Goal: Contribute content

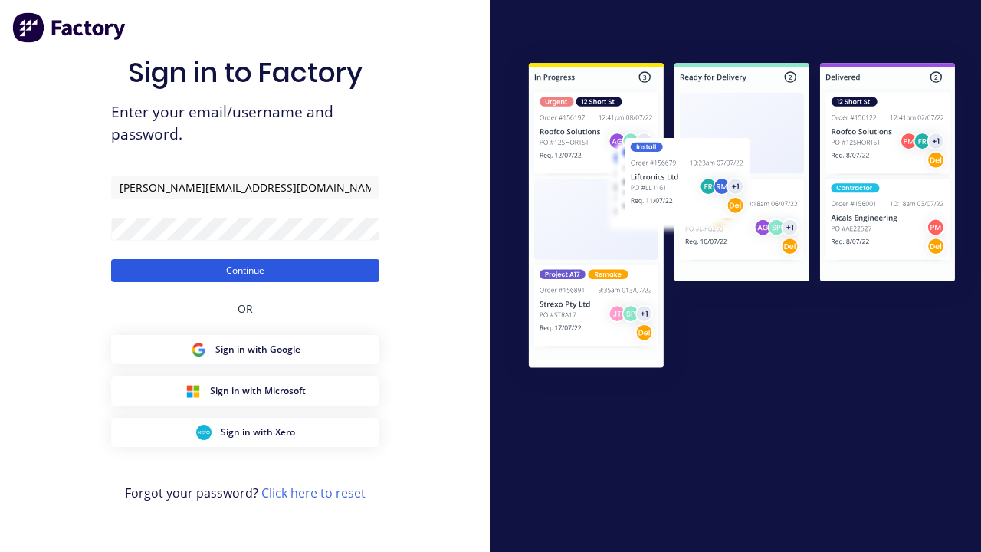
click at [245, 270] on button "Continue" at bounding box center [245, 270] width 268 height 23
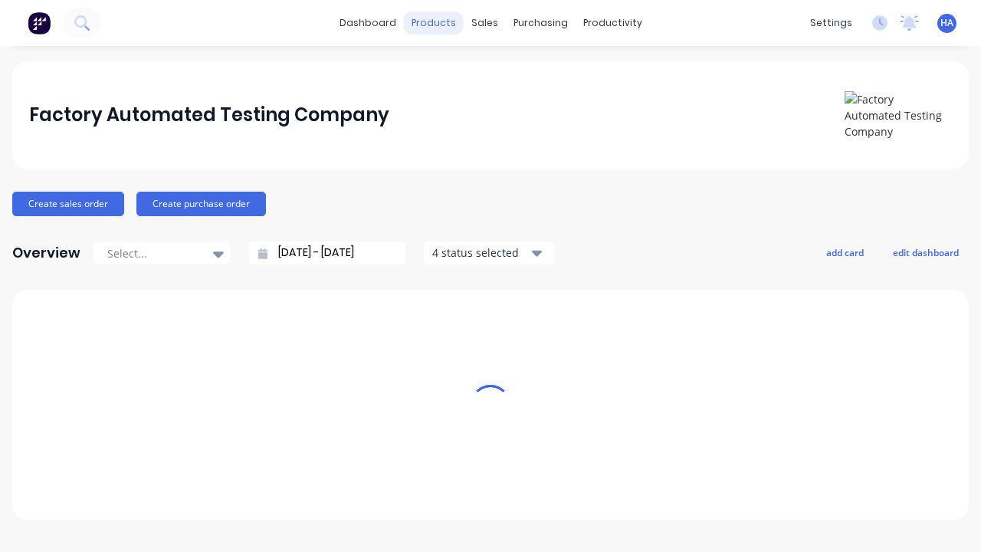
click at [439, 23] on div "products" at bounding box center [434, 22] width 60 height 23
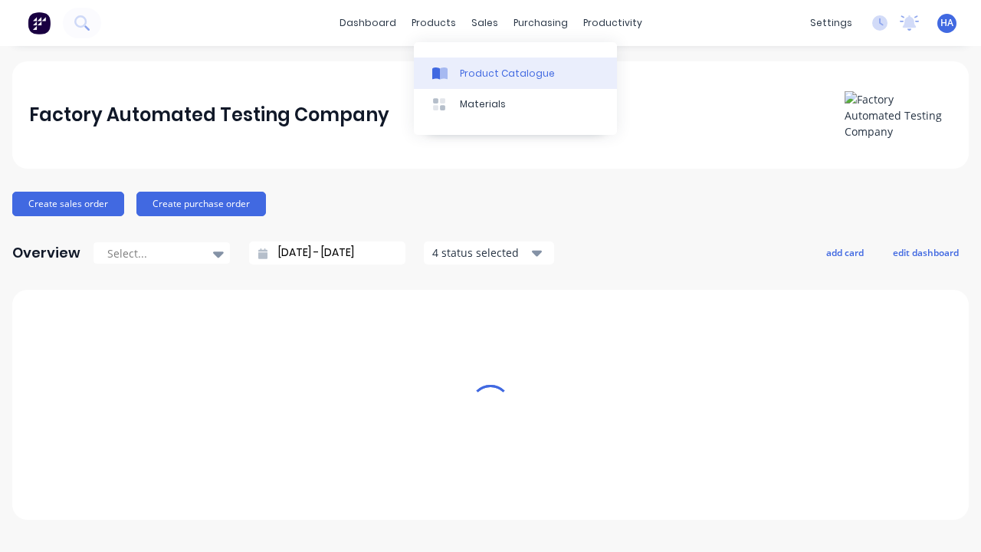
click at [515, 73] on div "Product Catalogue" at bounding box center [507, 74] width 95 height 14
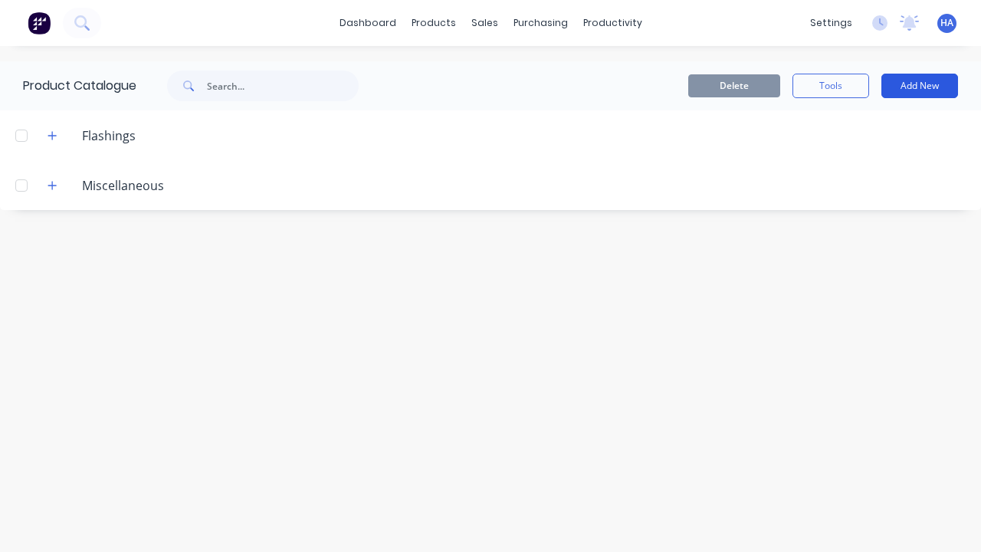
click at [919, 86] on button "Add New" at bounding box center [919, 86] width 77 height 25
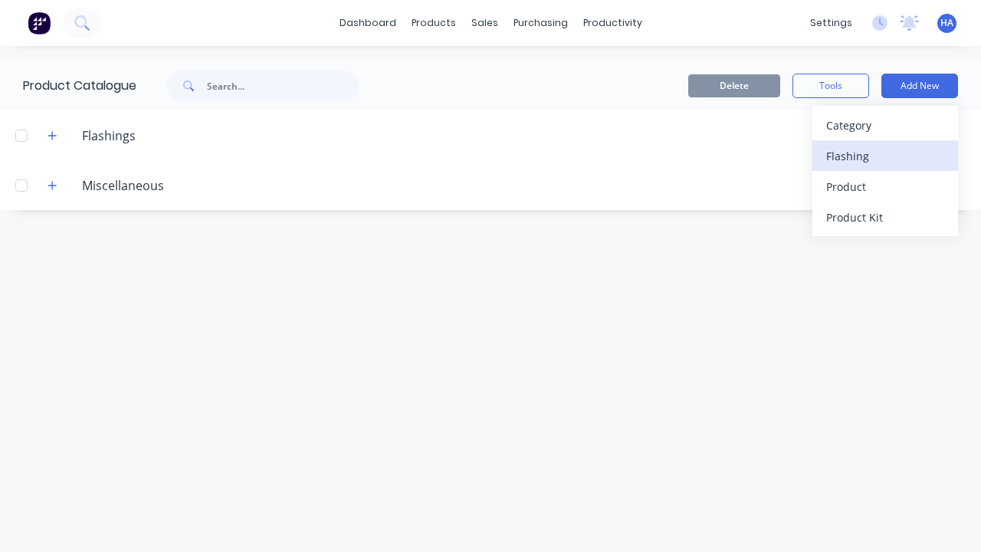
click at [885, 156] on div "Flashing" at bounding box center [885, 156] width 118 height 22
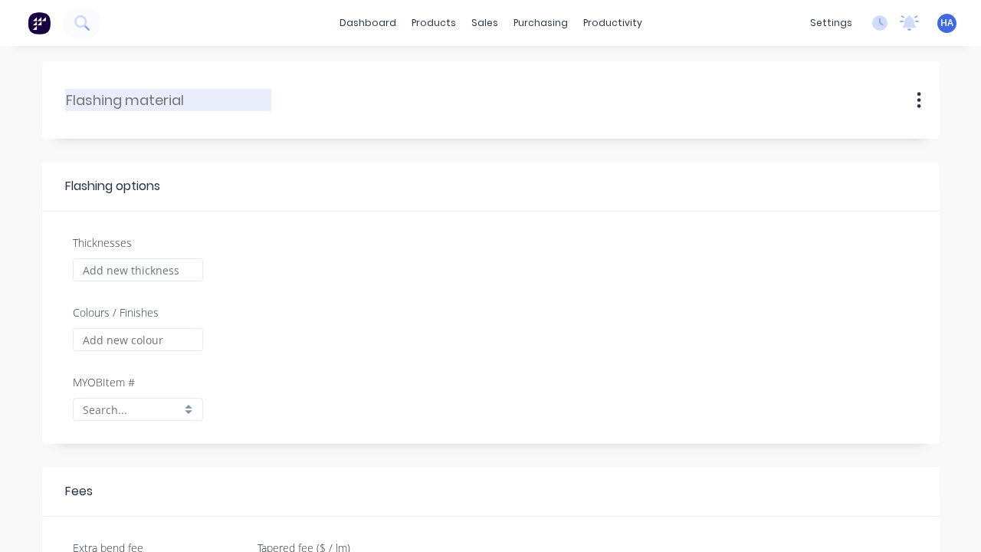
click at [169, 100] on input "text" at bounding box center [169, 100] width 206 height 21
type input "HD Automated Flashing"
click at [137, 270] on input "Thicknesses" at bounding box center [138, 269] width 130 height 23
type input "1000"
type input "0.00"
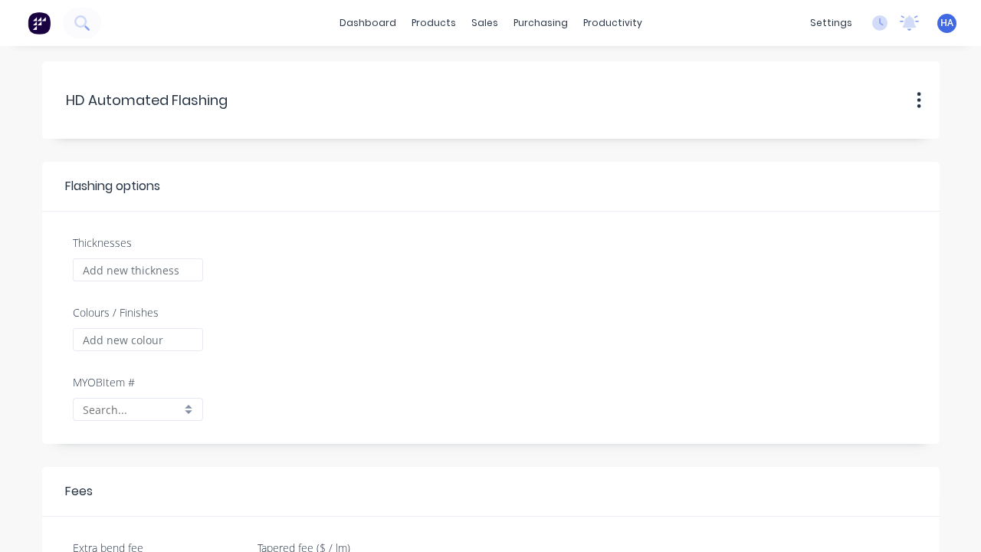
checkbox input "true"
click at [137, 339] on input "Colours / Finishes" at bounding box center [138, 339] width 130 height 23
type input "Red Matte"
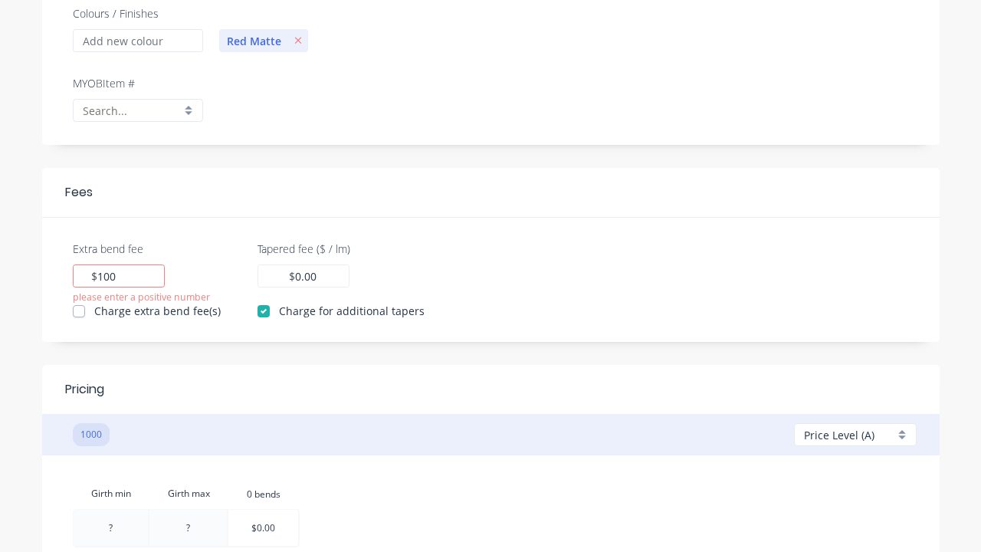
type input "100"
click at [301, 276] on input "0.00" at bounding box center [306, 276] width 23 height 16
type input "100"
click at [110, 527] on div at bounding box center [111, 528] width 74 height 36
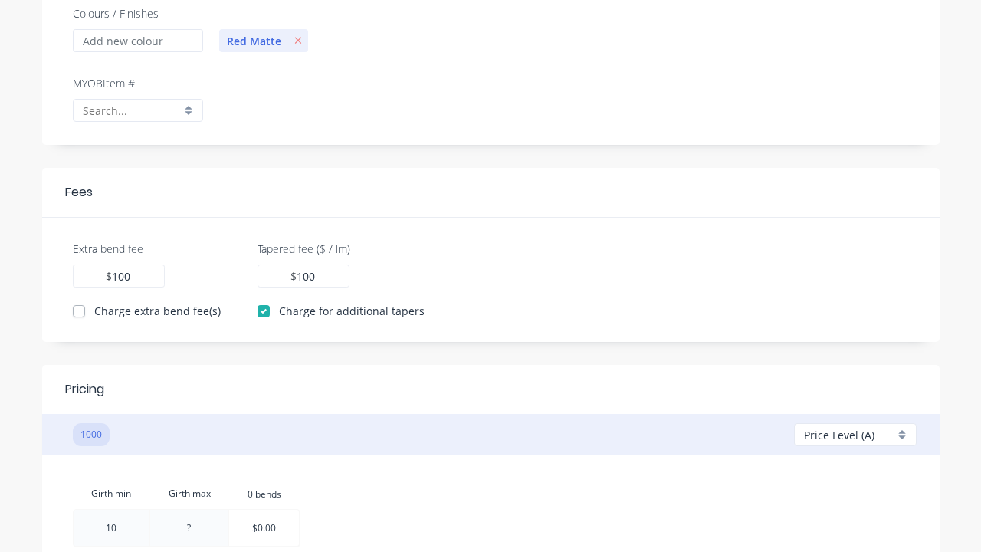
scroll to position [384, 0]
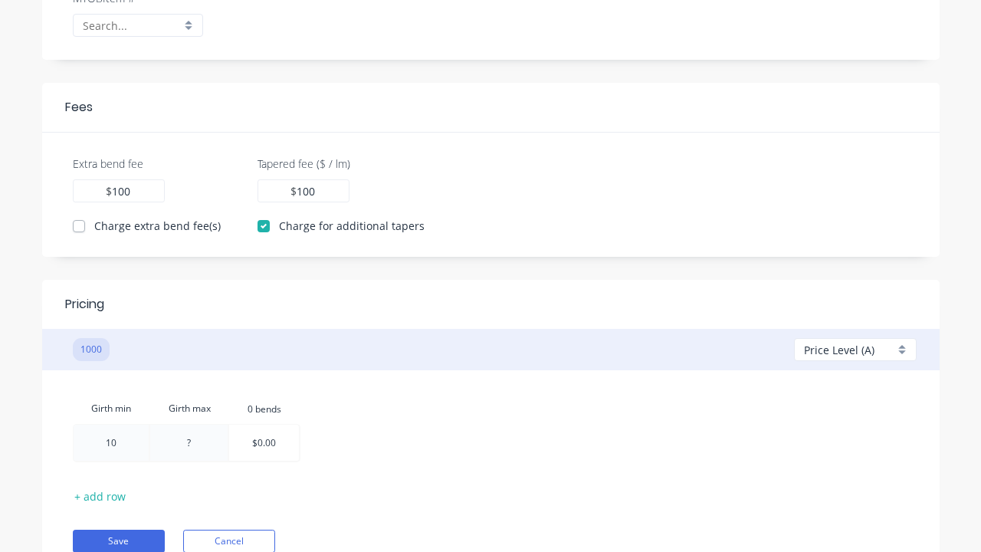
click at [490, 415] on div "Girth min Girth max 0.bends 0 bends 10 10 ? $0.00" at bounding box center [491, 430] width 836 height 74
click at [188, 442] on div at bounding box center [188, 442] width 77 height 36
click at [490, 415] on div "Girth min Girth max 0.bends 0 bends 10 100 100 $0.00" at bounding box center [491, 430] width 836 height 74
click at [264, 443] on div at bounding box center [263, 442] width 70 height 36
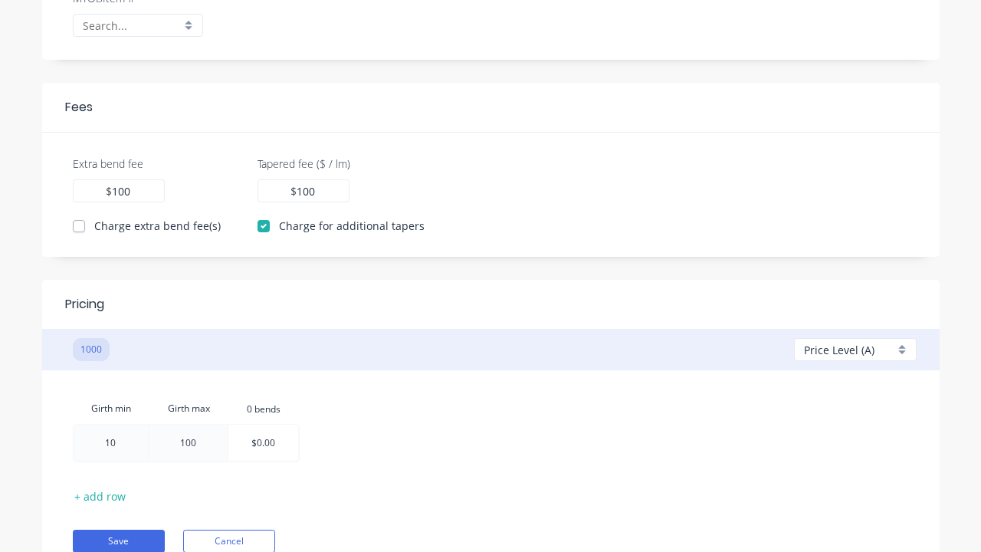
click at [264, 443] on div at bounding box center [263, 442] width 70 height 36
click at [490, 415] on div "Girth min Girth max 0.bends 0 bends 10 100 100 100" at bounding box center [491, 430] width 836 height 74
click at [118, 540] on button "Save" at bounding box center [119, 540] width 92 height 23
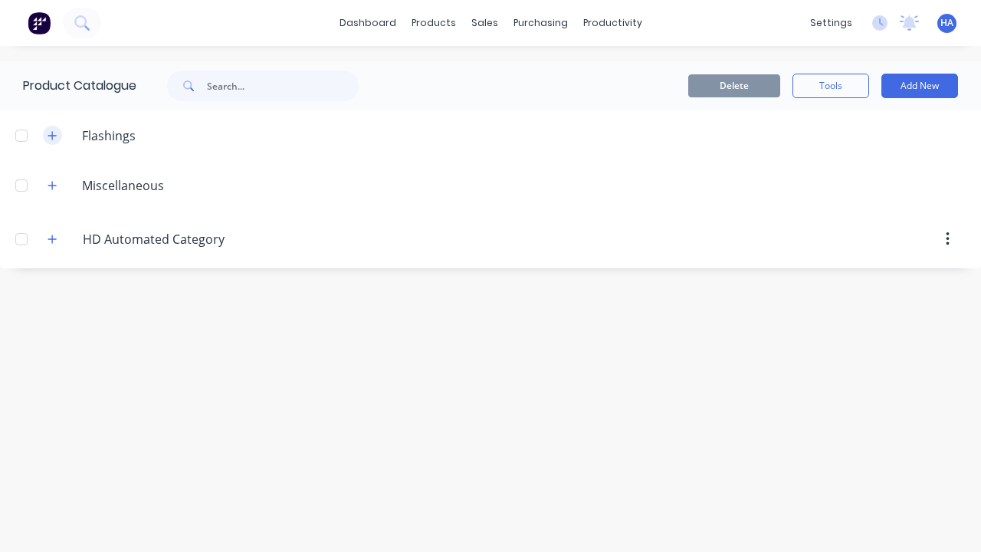
click at [52, 135] on icon "button" at bounding box center [52, 135] width 8 height 8
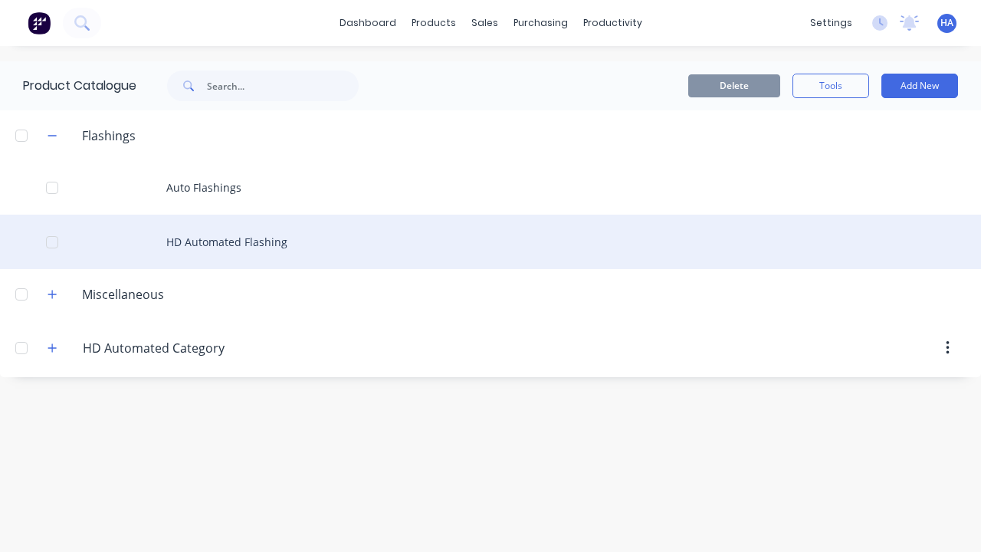
click at [52, 241] on div at bounding box center [52, 242] width 31 height 31
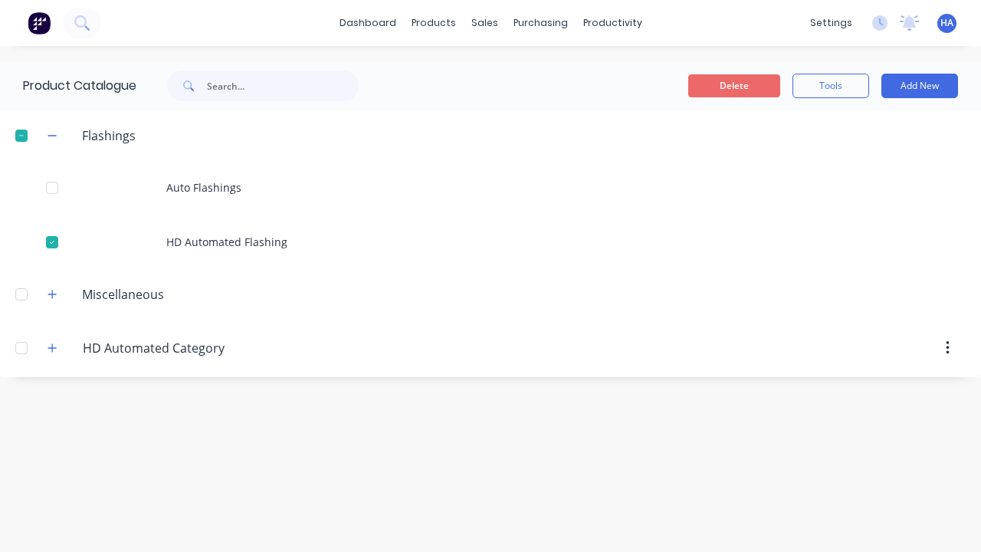
click at [734, 86] on button "Delete" at bounding box center [734, 85] width 92 height 23
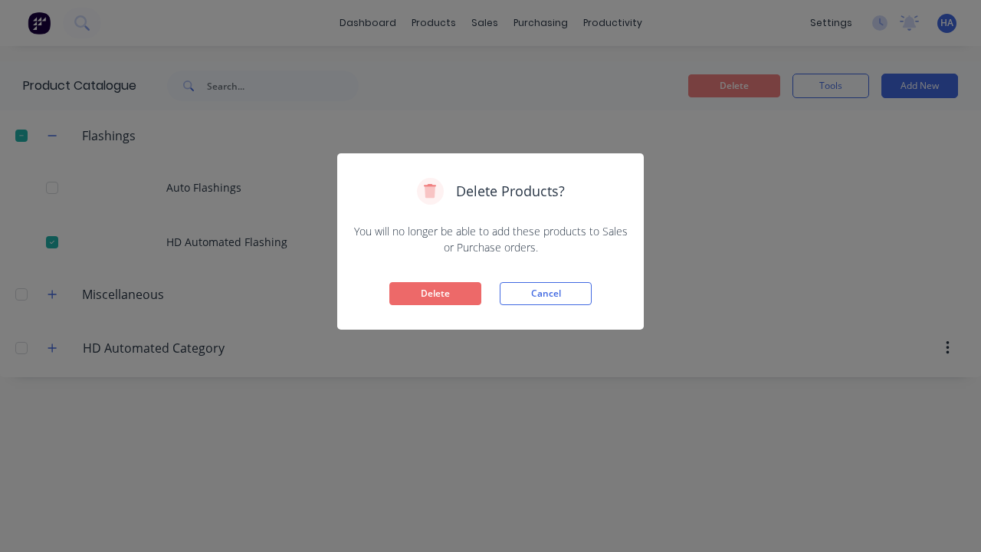
click at [435, 293] on button "Delete" at bounding box center [435, 293] width 92 height 23
